Goal: Navigation & Orientation: Go to known website

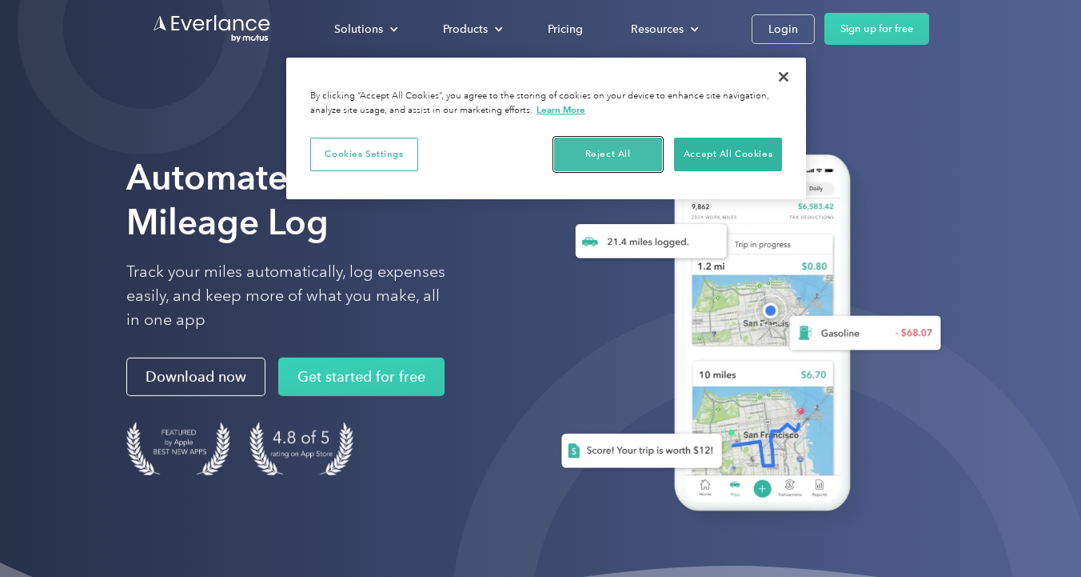
click at [576, 145] on button "Reject All" at bounding box center [608, 155] width 108 height 34
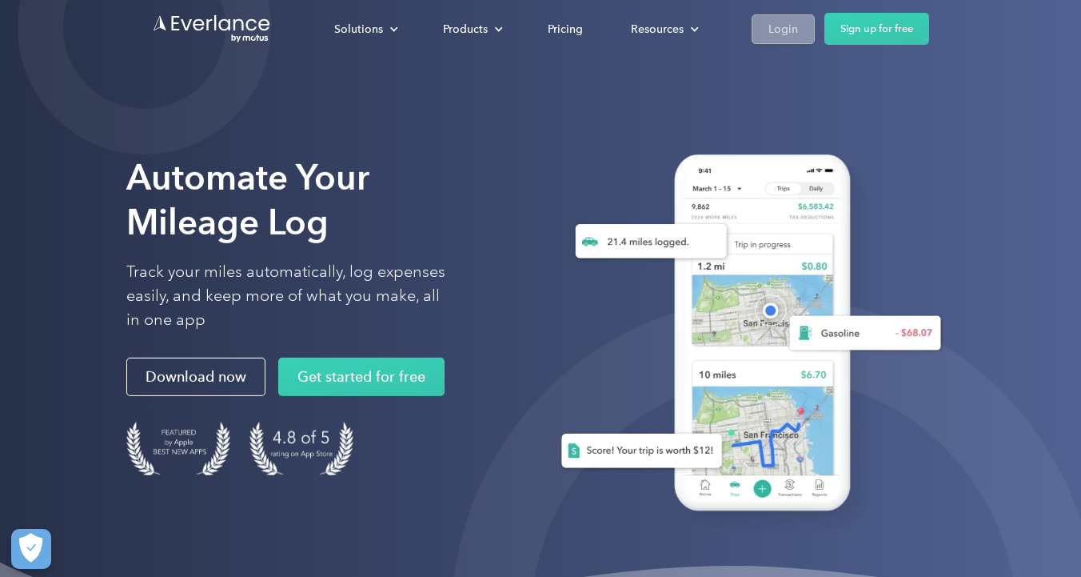
click at [794, 28] on div "Login" at bounding box center [783, 29] width 30 height 20
